Goal: Task Accomplishment & Management: Use online tool/utility

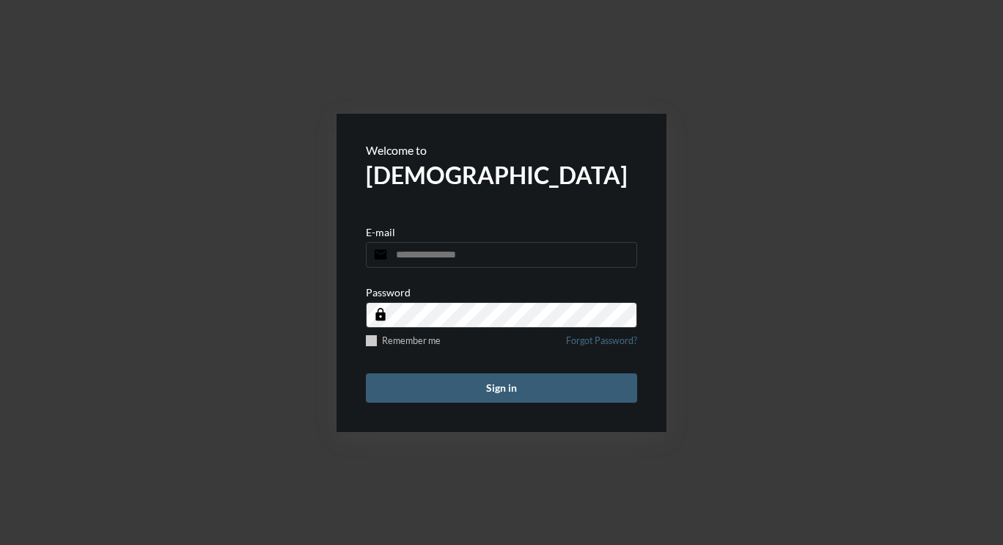
type input "**********"
click at [372, 337] on span at bounding box center [371, 340] width 11 height 11
click at [439, 387] on button "Sign in" at bounding box center [501, 387] width 271 height 29
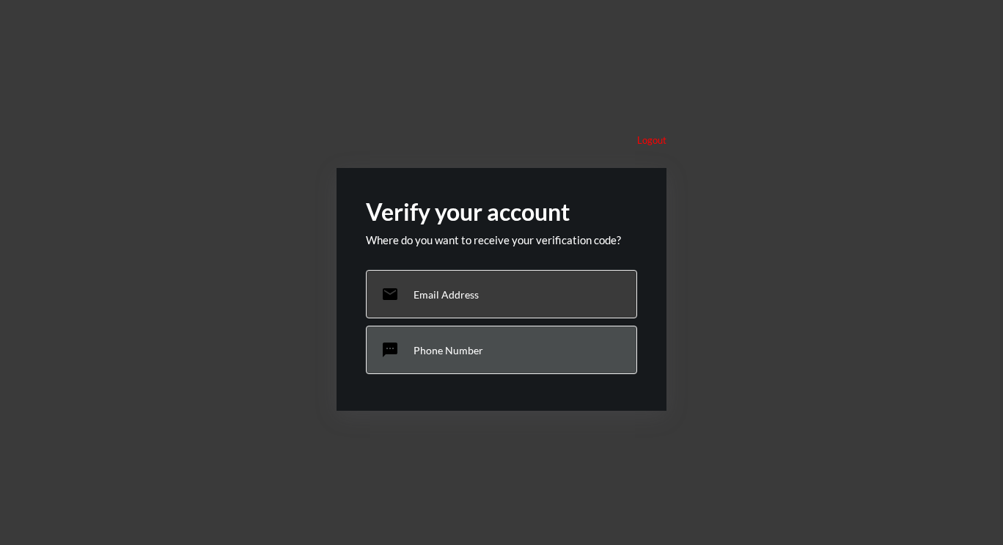
click at [442, 353] on p "Phone Number" at bounding box center [449, 350] width 70 height 12
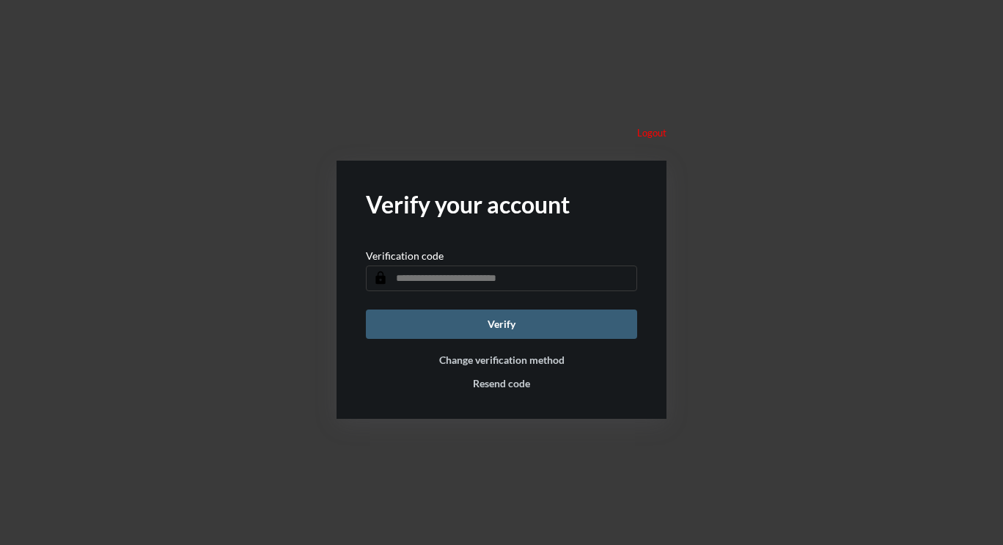
click at [461, 274] on input "text" at bounding box center [501, 278] width 271 height 26
type input "******"
click at [478, 321] on button "Verify" at bounding box center [501, 324] width 271 height 29
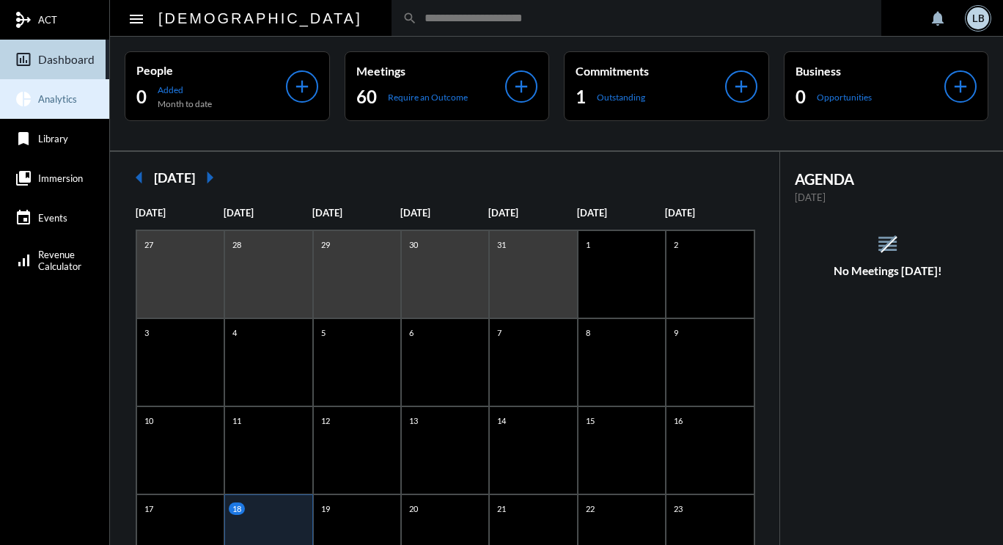
click at [55, 99] on span "Analytics" at bounding box center [57, 99] width 39 height 12
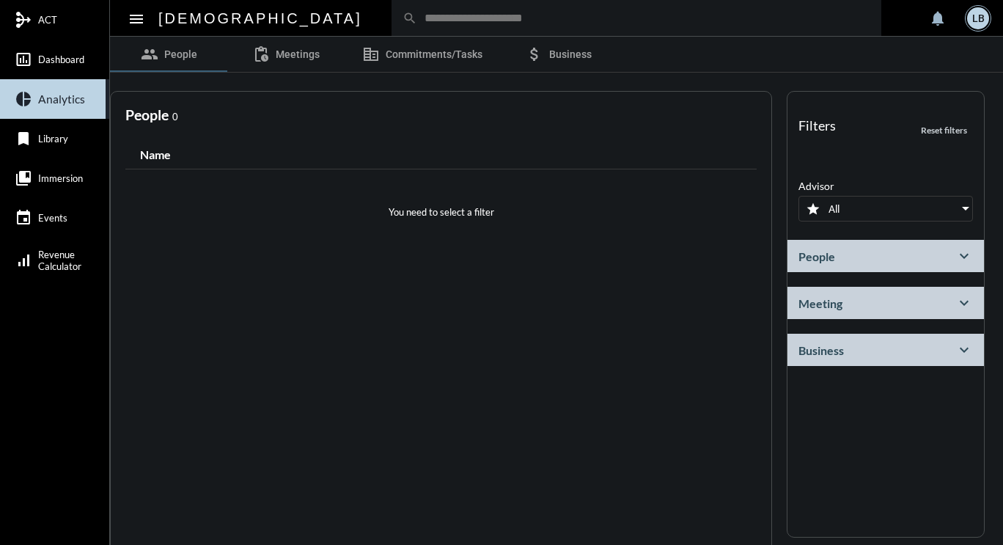
click at [818, 299] on h2 "Meeting" at bounding box center [821, 303] width 44 height 14
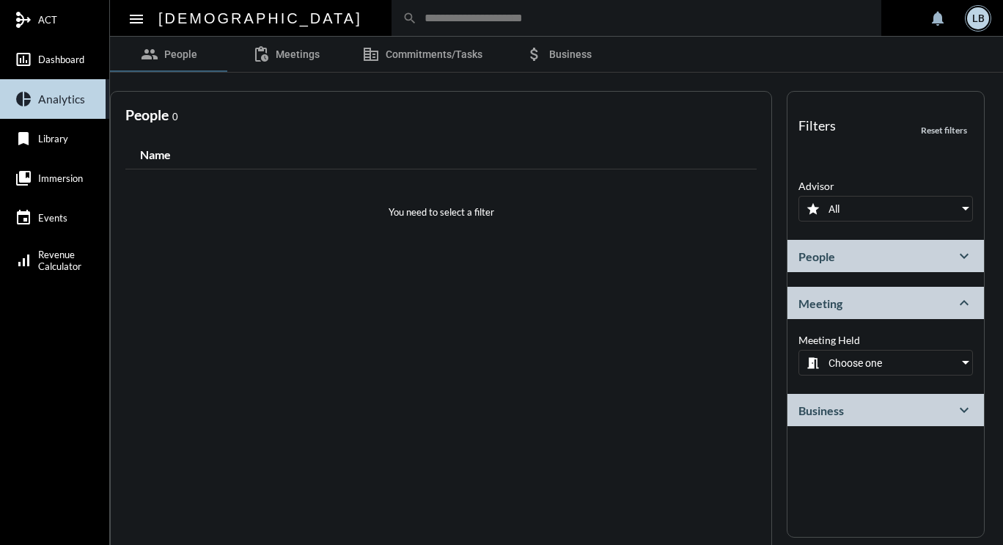
click at [849, 359] on span "Choose one" at bounding box center [856, 363] width 54 height 12
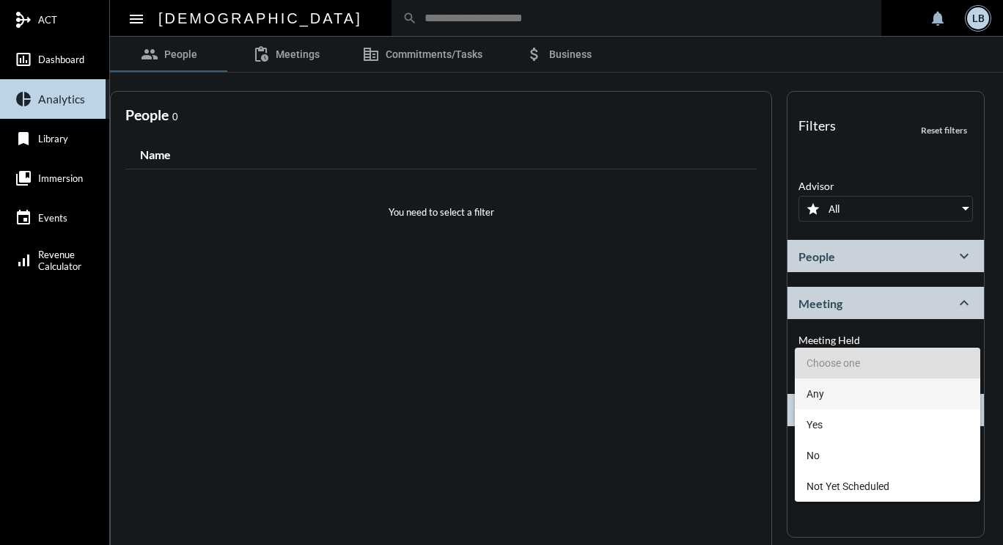
click at [824, 393] on span "Any" at bounding box center [888, 393] width 162 height 31
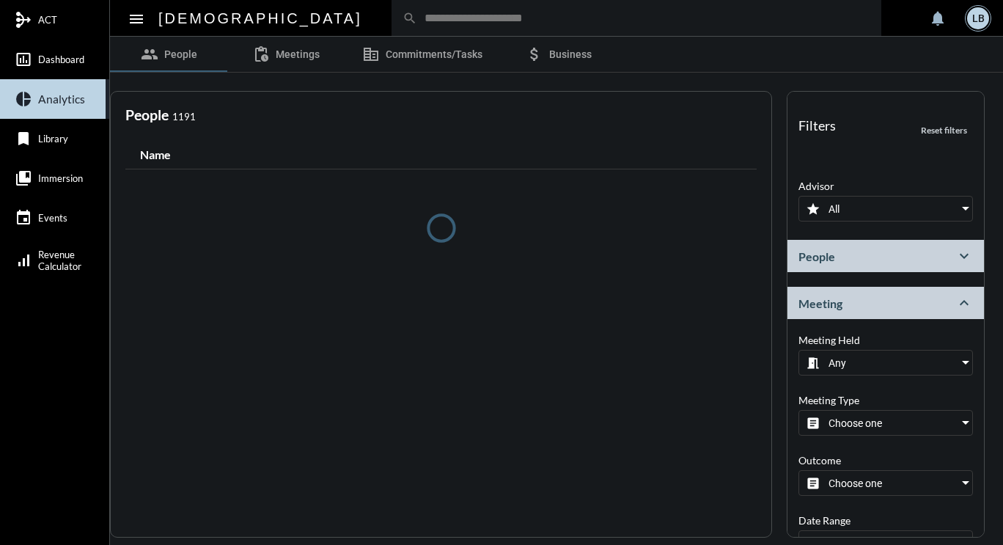
scroll to position [73, 0]
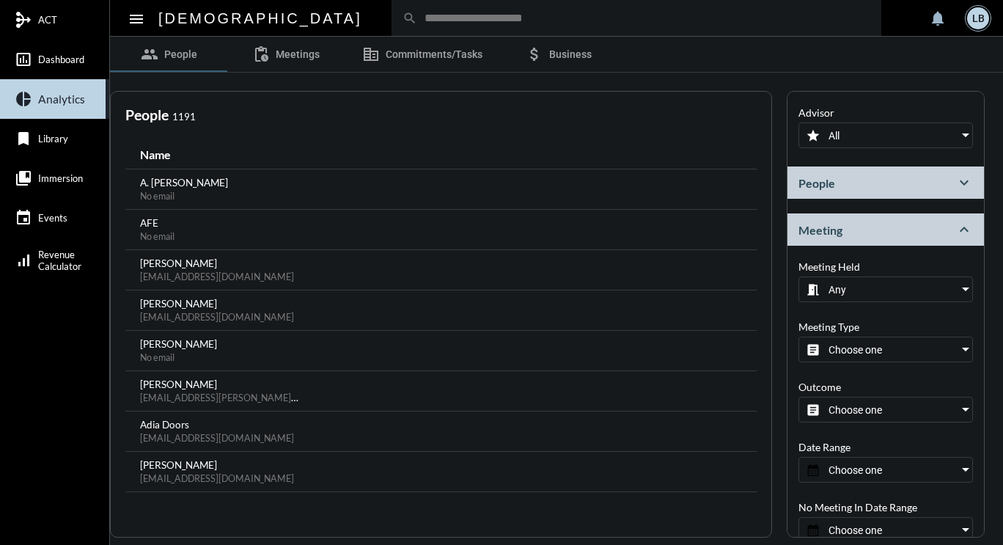
click at [846, 354] on span "Choose one" at bounding box center [856, 350] width 54 height 12
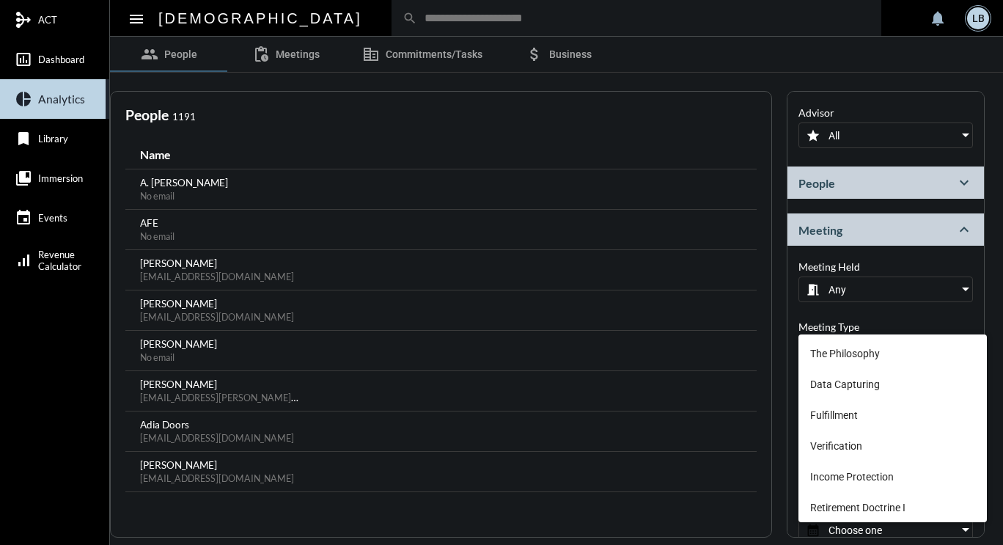
scroll to position [147, 0]
